Goal: Information Seeking & Learning: Learn about a topic

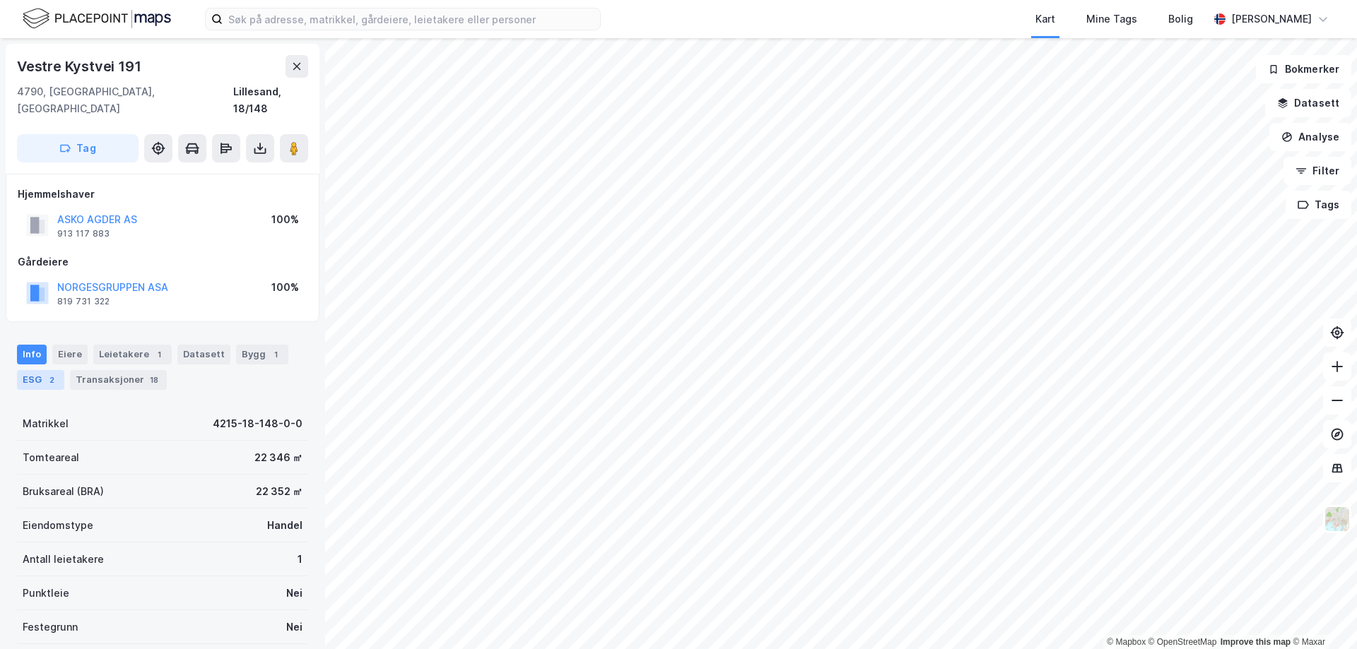
click at [50, 373] on div "2" at bounding box center [52, 380] width 14 height 14
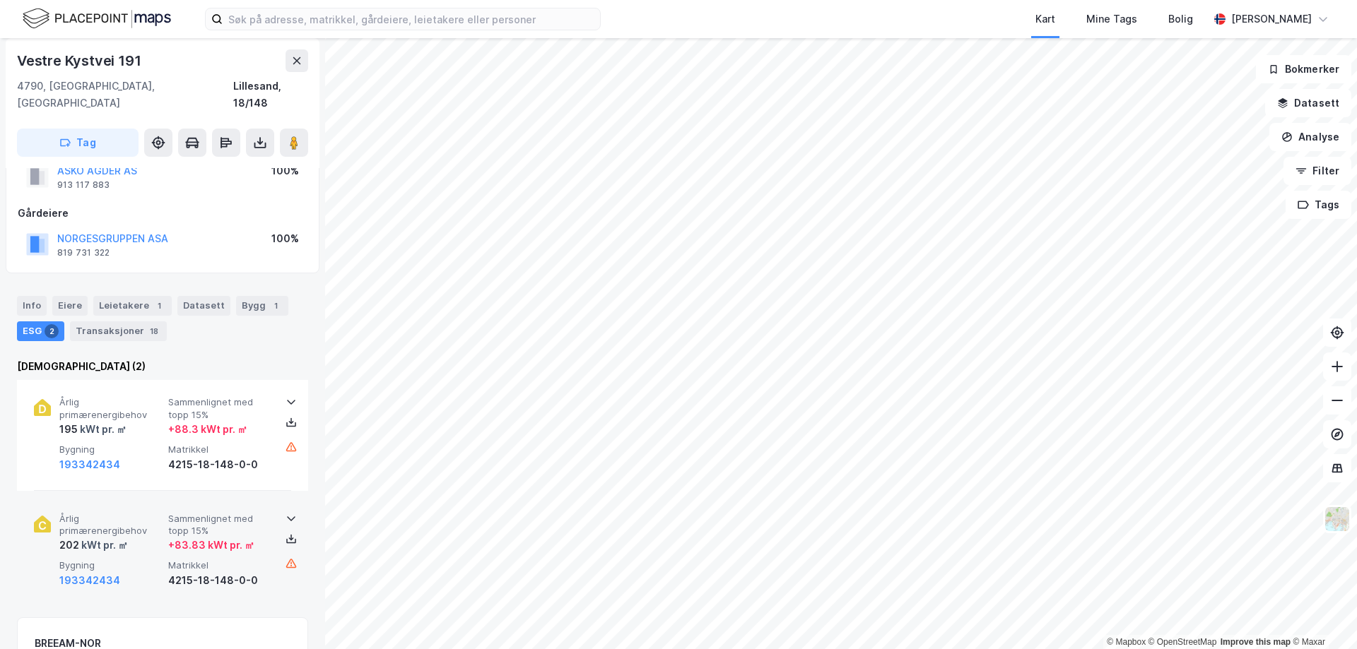
scroll to position [71, 0]
